Goal: Use online tool/utility: Utilize a website feature to perform a specific function

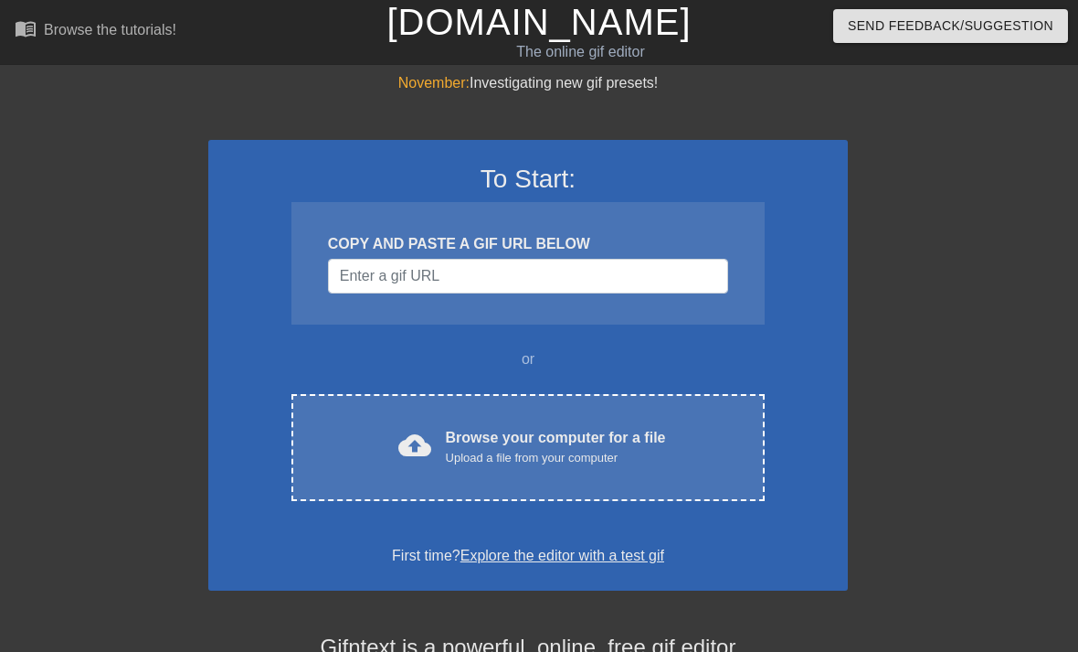
click at [661, 445] on div "Browse your computer for a file Upload a file from your computer" at bounding box center [556, 447] width 220 height 40
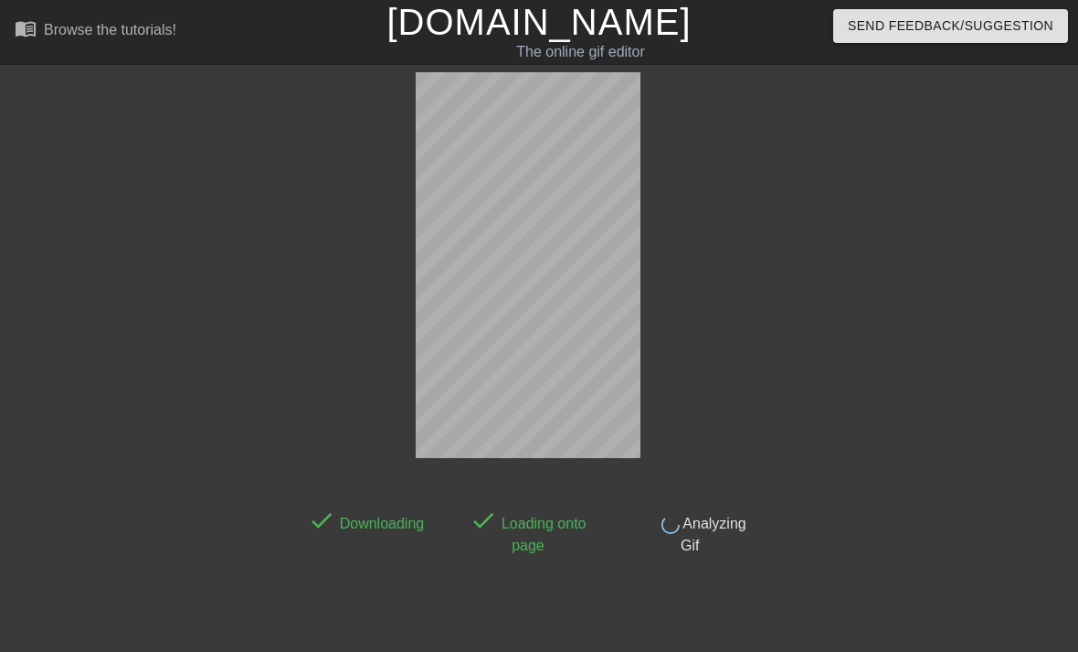
scroll to position [45, 0]
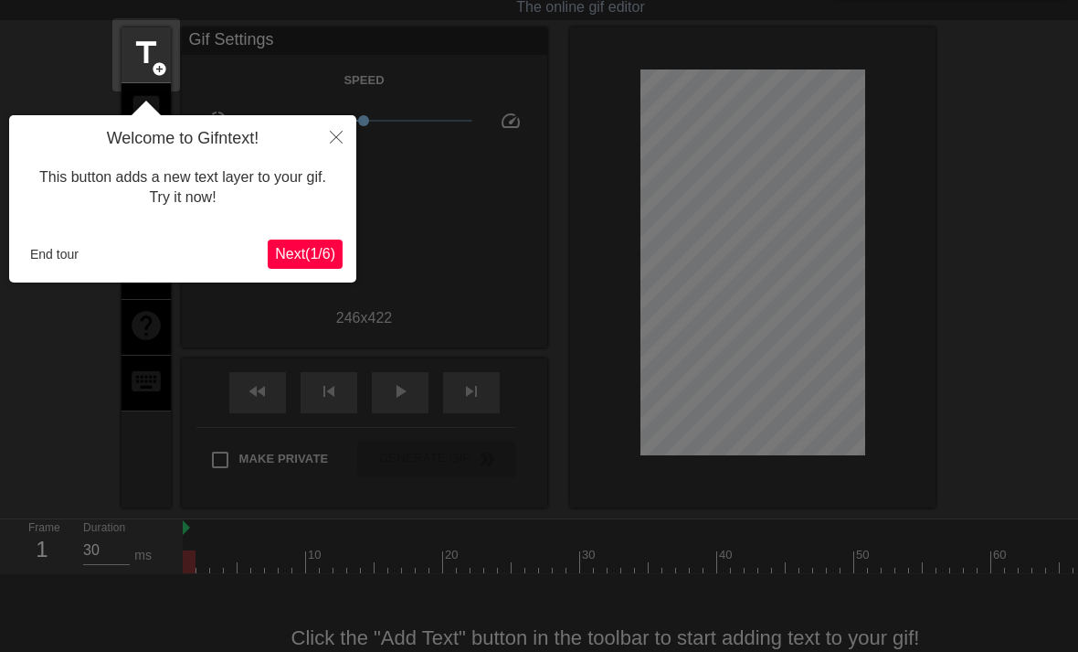
click at [336, 142] on icon "Close" at bounding box center [336, 137] width 13 height 13
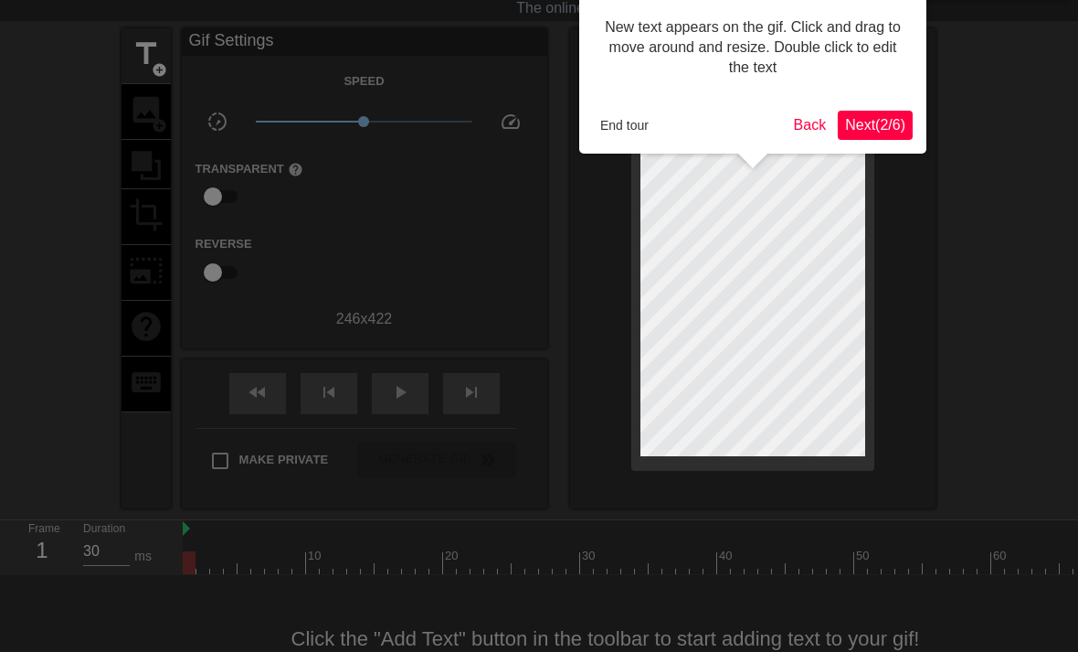
scroll to position [1, 0]
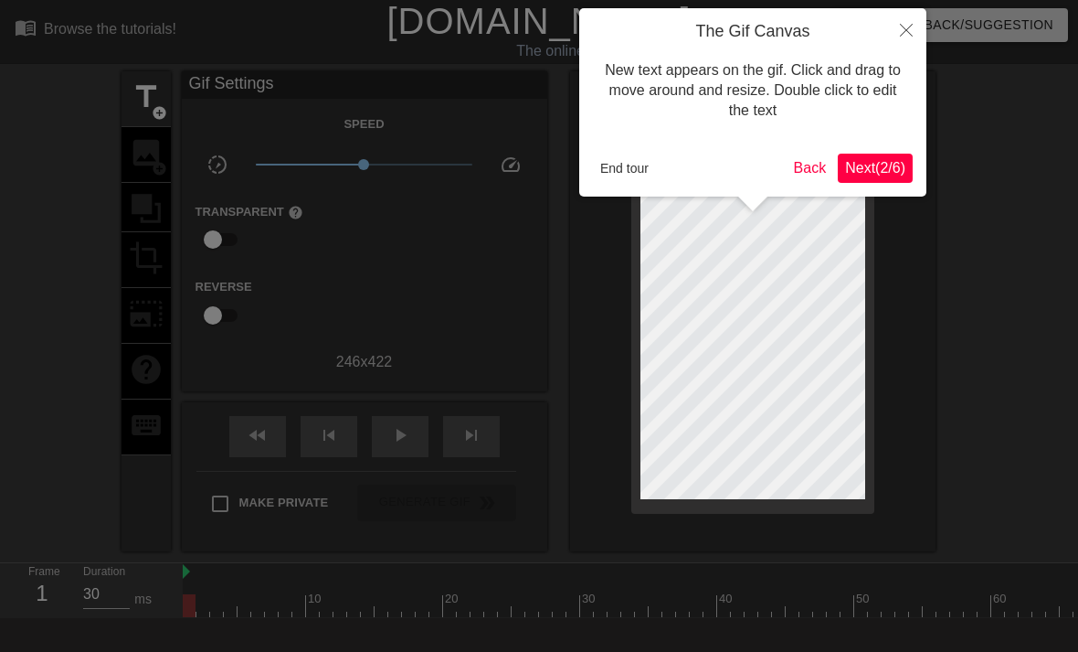
click at [902, 31] on icon "Close" at bounding box center [906, 30] width 13 height 13
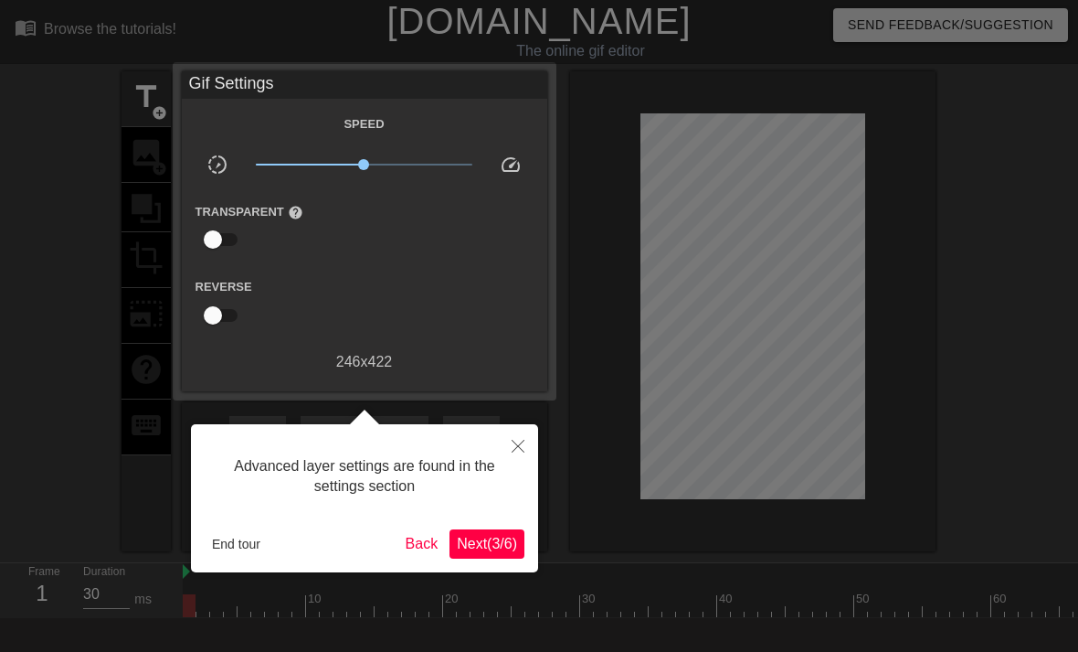
scroll to position [45, 0]
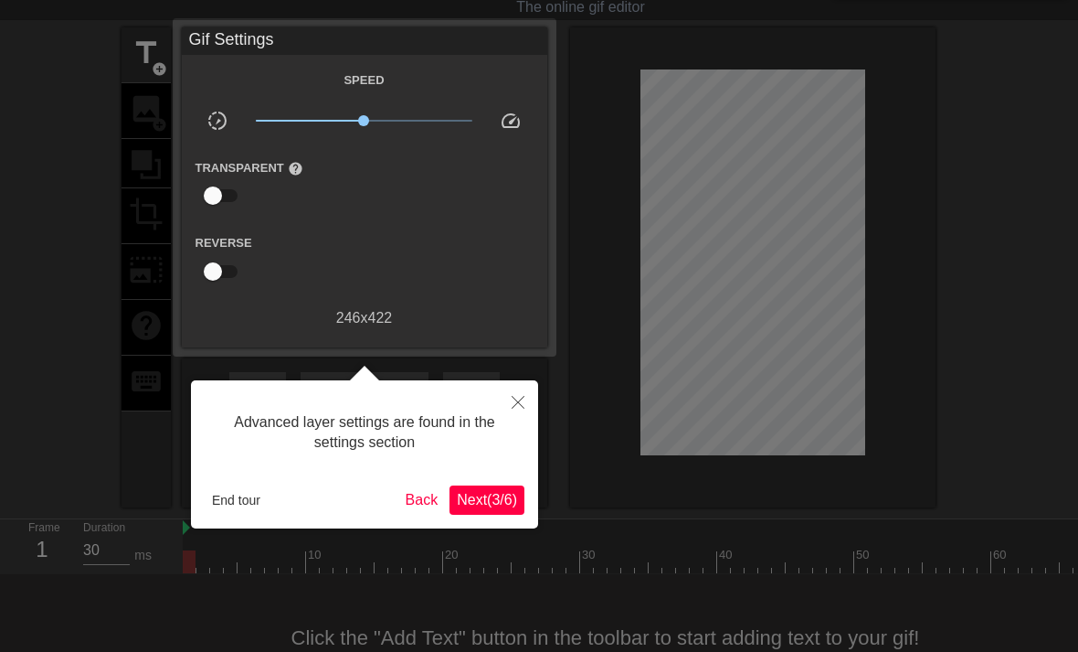
click at [520, 408] on icon "Close" at bounding box center [518, 402] width 13 height 13
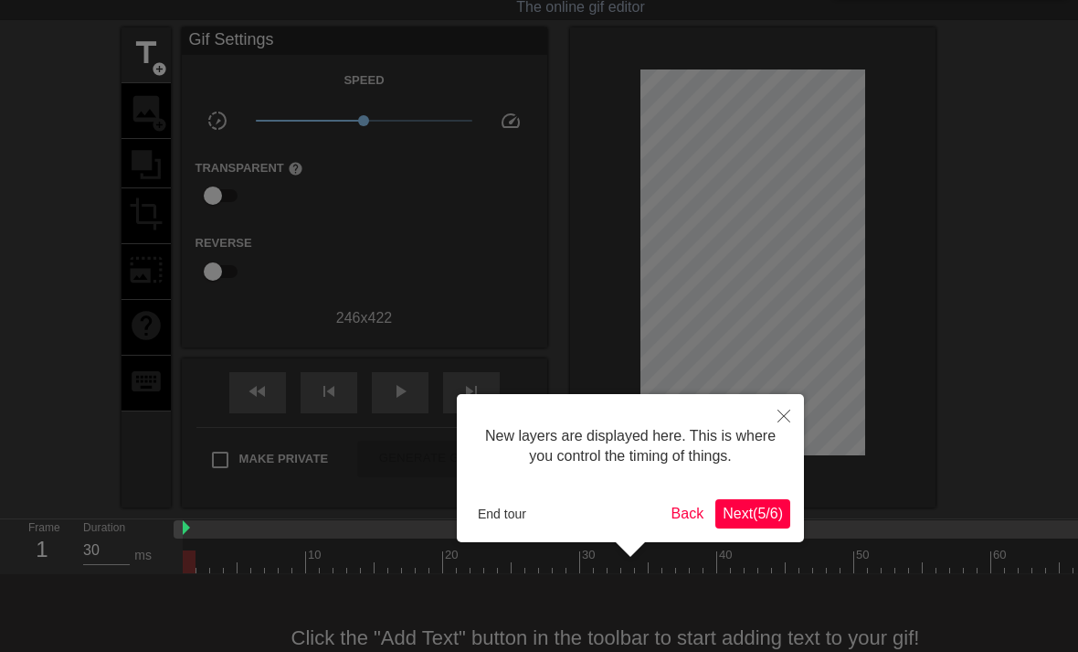
scroll to position [16, 0]
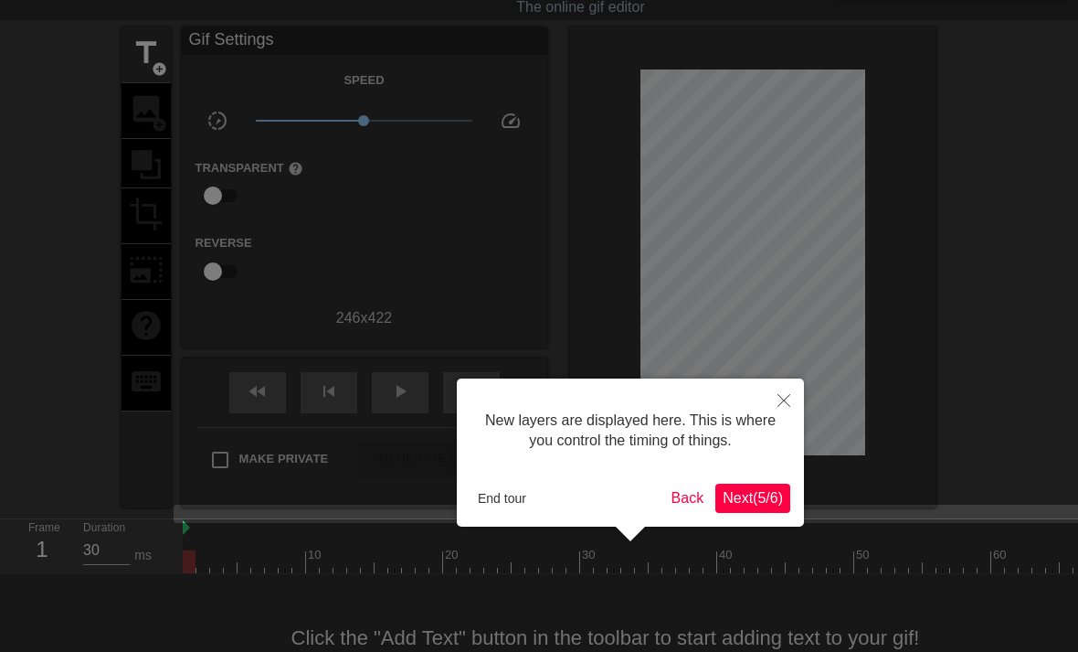
click at [790, 400] on button "Close" at bounding box center [784, 399] width 40 height 42
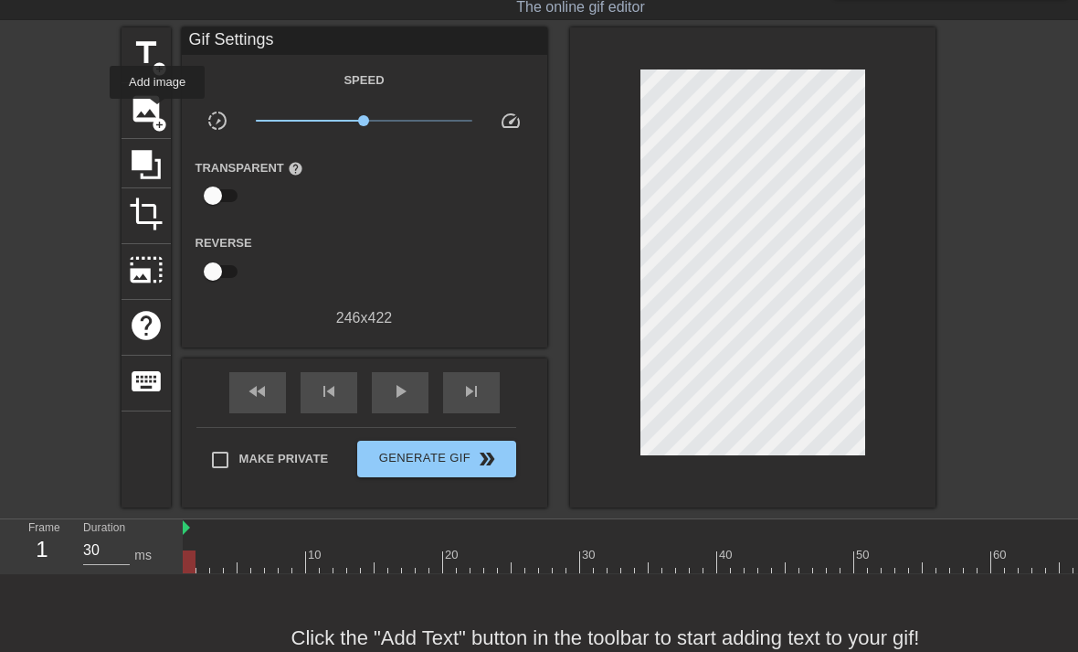
click at [158, 111] on span "image" at bounding box center [146, 108] width 35 height 35
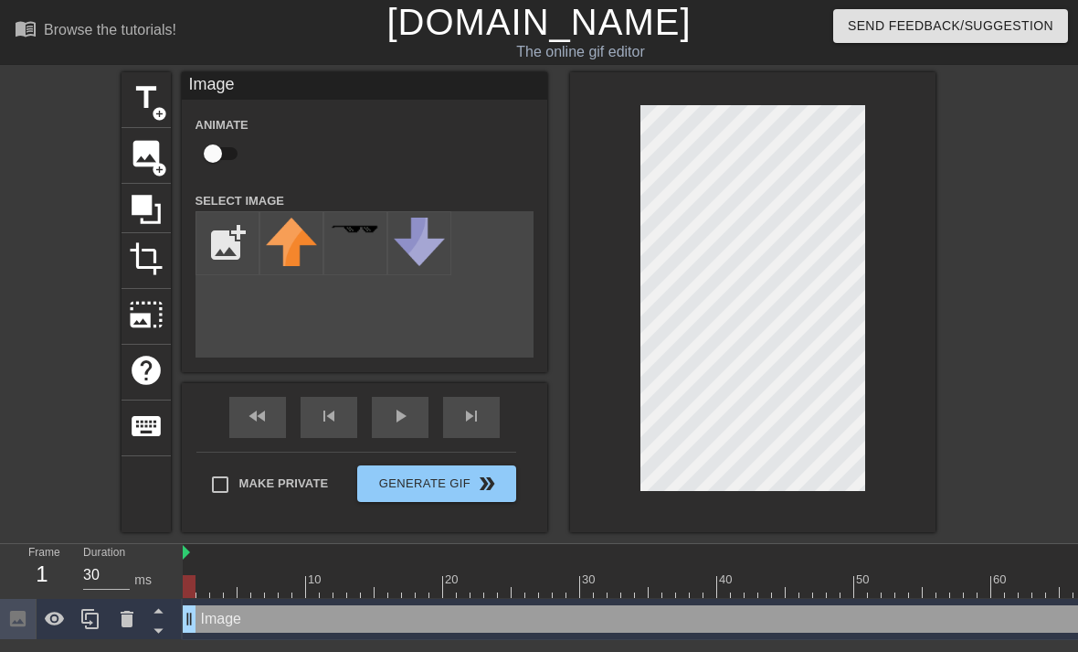
scroll to position [0, 0]
click at [225, 248] on input "file" at bounding box center [227, 243] width 62 height 62
type input "C:\fakepath\IMG_4646.png"
click at [407, 491] on button "Generate Gif double_arrow" at bounding box center [436, 483] width 158 height 37
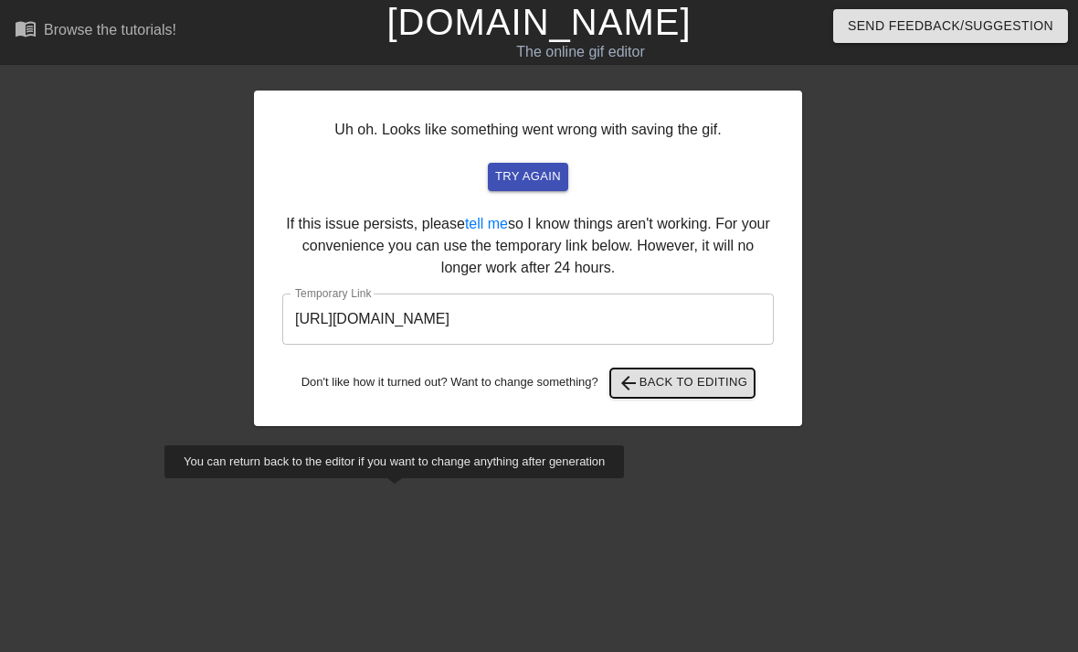
click at [662, 395] on button "arrow_back Back to Editing" at bounding box center [682, 382] width 145 height 29
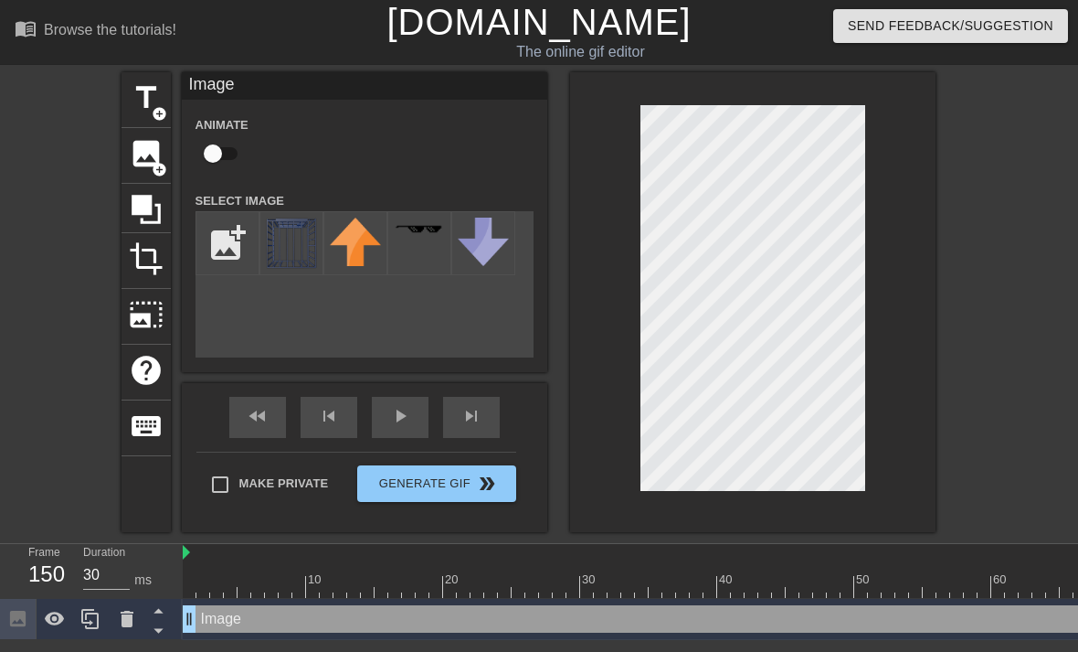
click at [297, 257] on img at bounding box center [291, 242] width 51 height 51
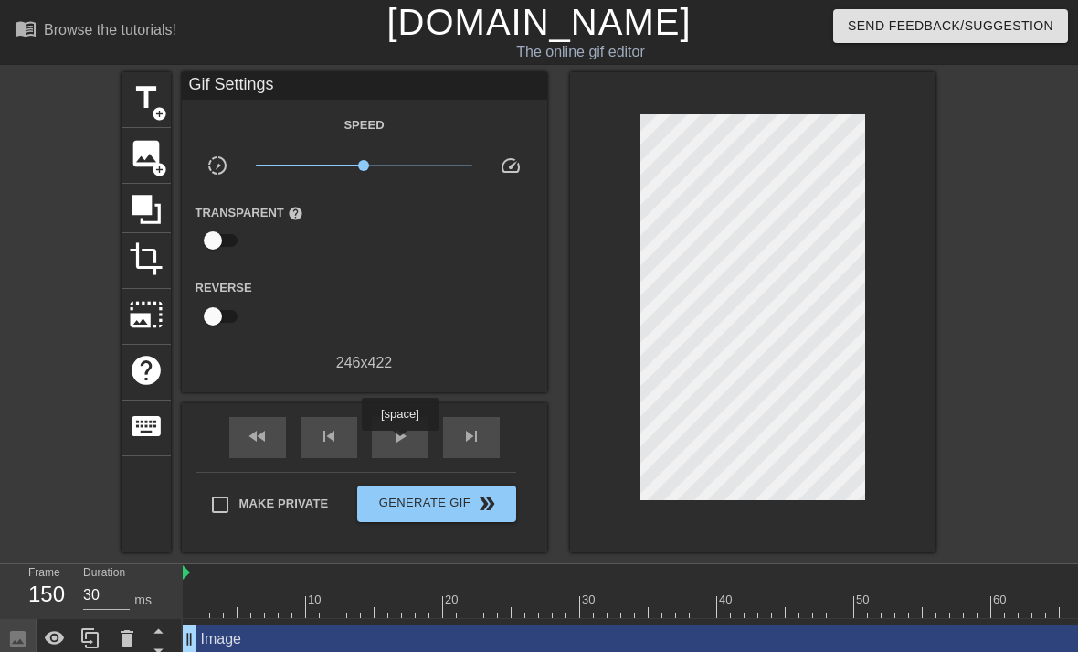
click at [402, 443] on span "play_arrow" at bounding box center [400, 436] width 22 height 22
click at [143, 313] on span "photo_size_select_large" at bounding box center [146, 314] width 35 height 35
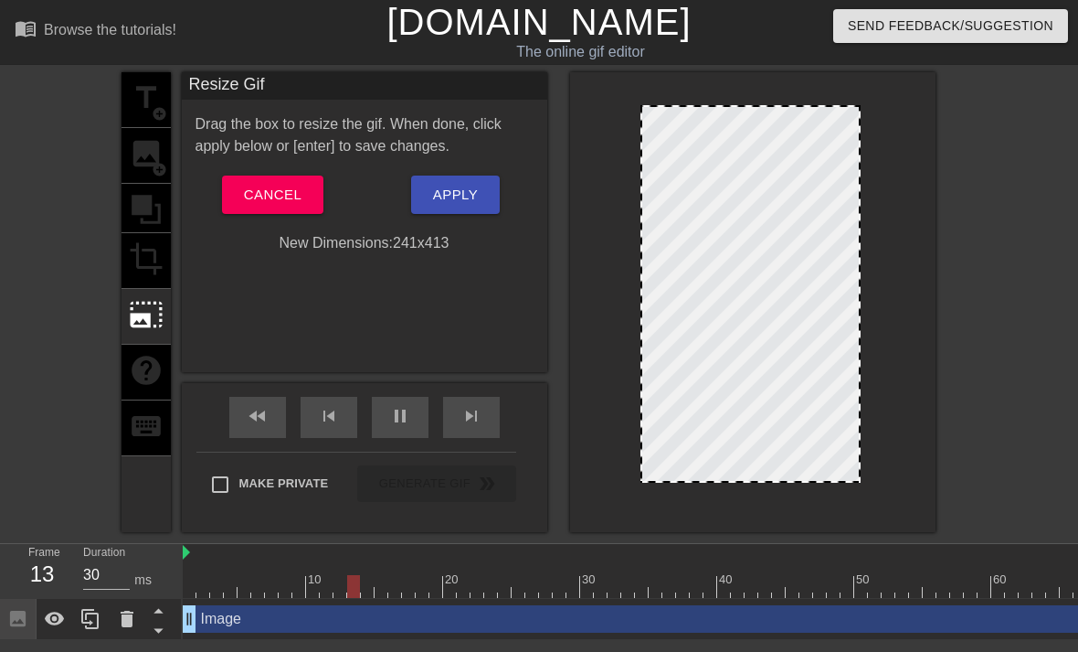
click at [142, 269] on div "title add_circle image add_circle crop photo_size_select_large help keyboard" at bounding box center [146, 302] width 49 height 460
click at [143, 211] on div "title add_circle image add_circle crop photo_size_select_large help keyboard" at bounding box center [146, 302] width 49 height 460
click at [262, 198] on span "Cancel" at bounding box center [273, 195] width 58 height 24
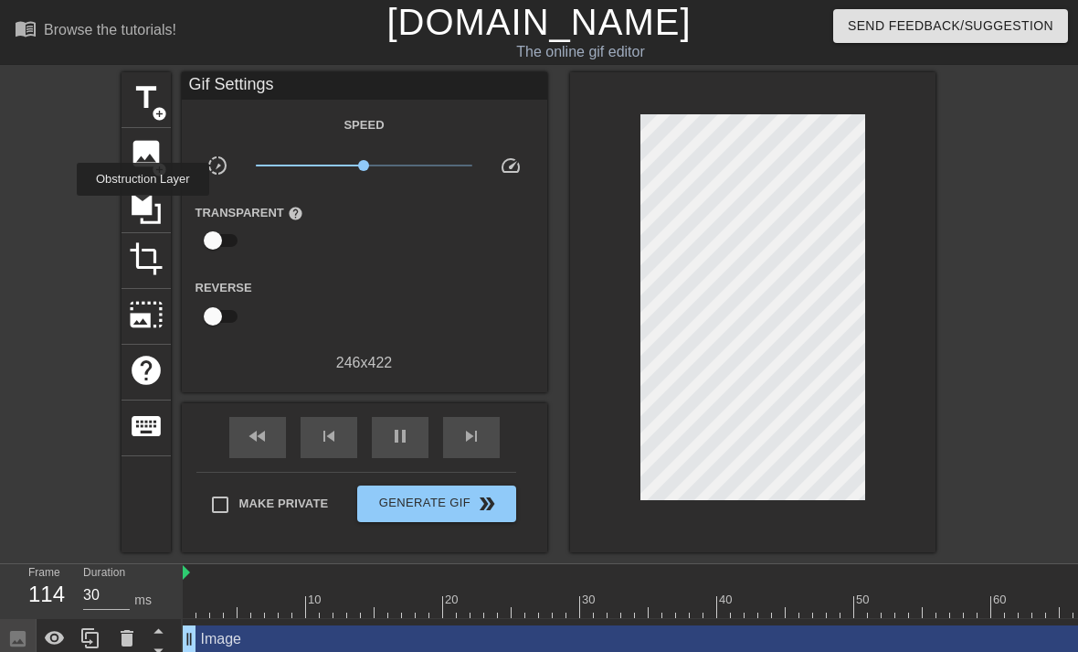
click at [145, 208] on icon at bounding box center [146, 209] width 29 height 29
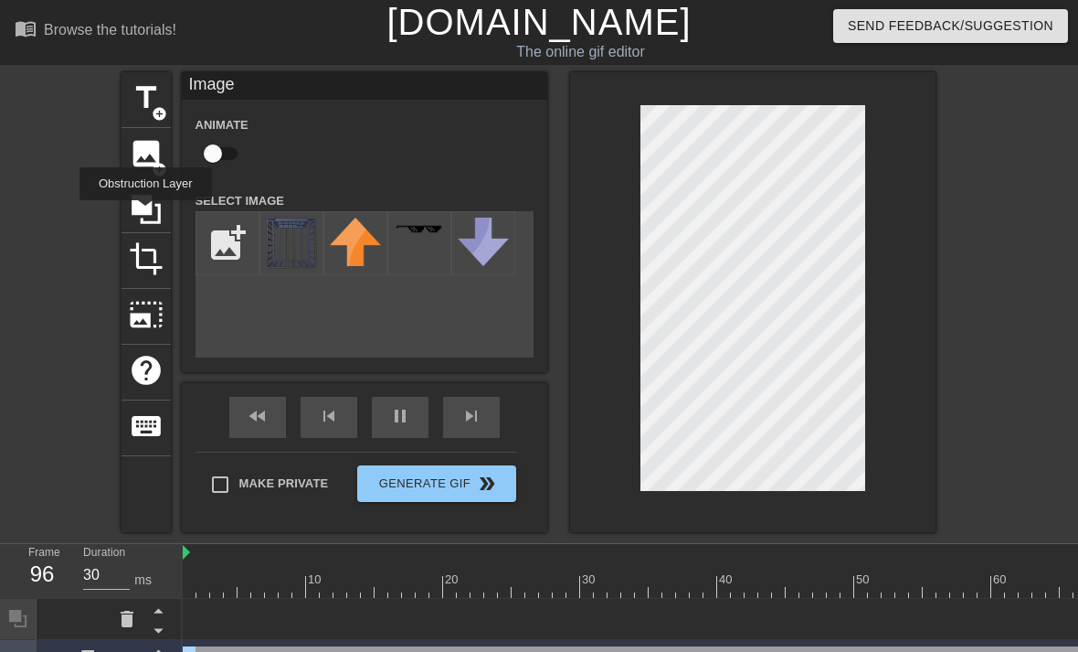
click at [148, 213] on icon at bounding box center [146, 209] width 29 height 29
